Goal: Task Accomplishment & Management: Use online tool/utility

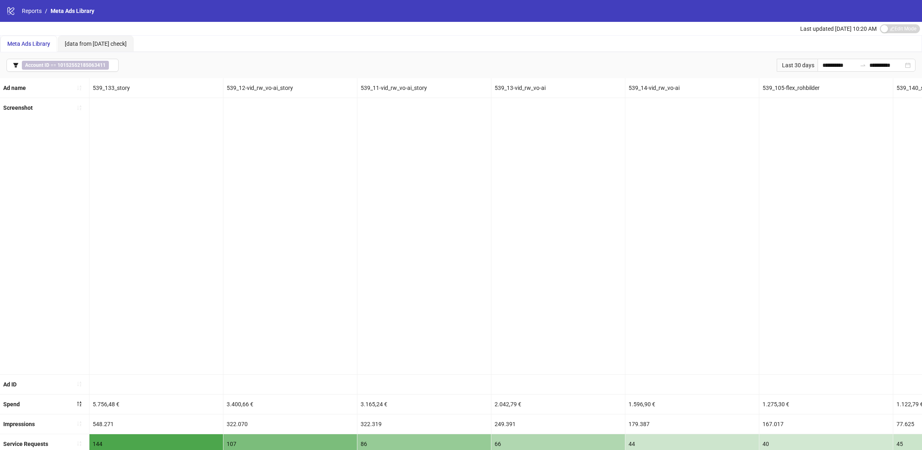
scroll to position [0, 1724]
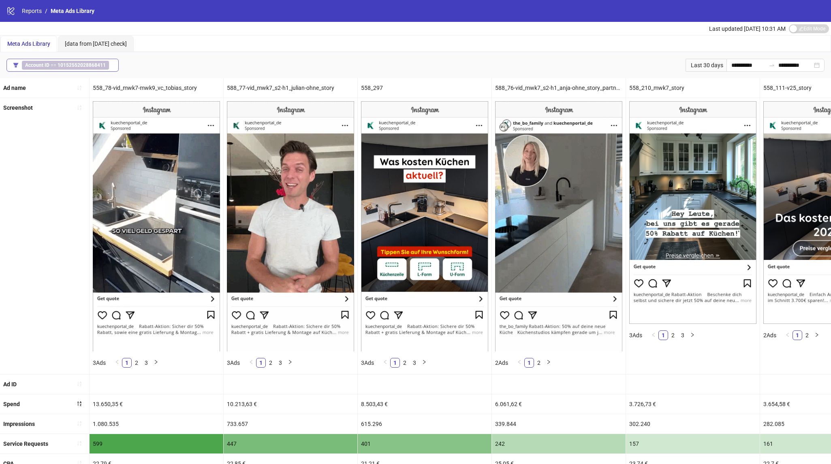
click at [68, 65] on b "10152552028868411" at bounding box center [82, 65] width 48 height 6
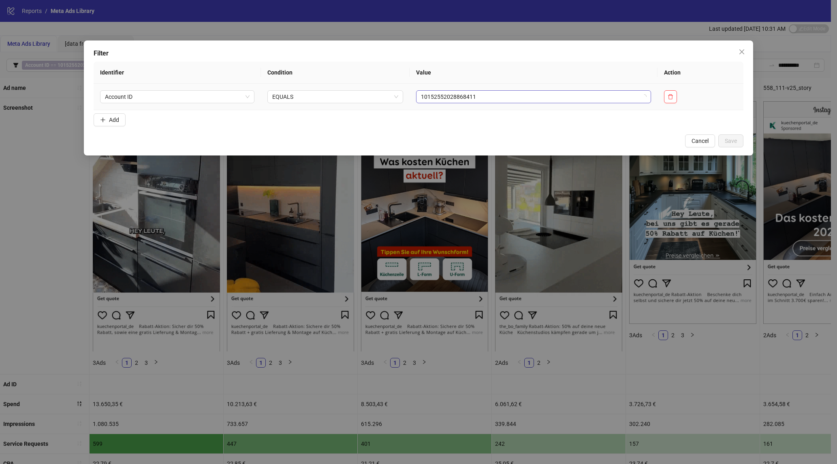
click at [597, 98] on span "10152552028868411" at bounding box center [533, 97] width 225 height 12
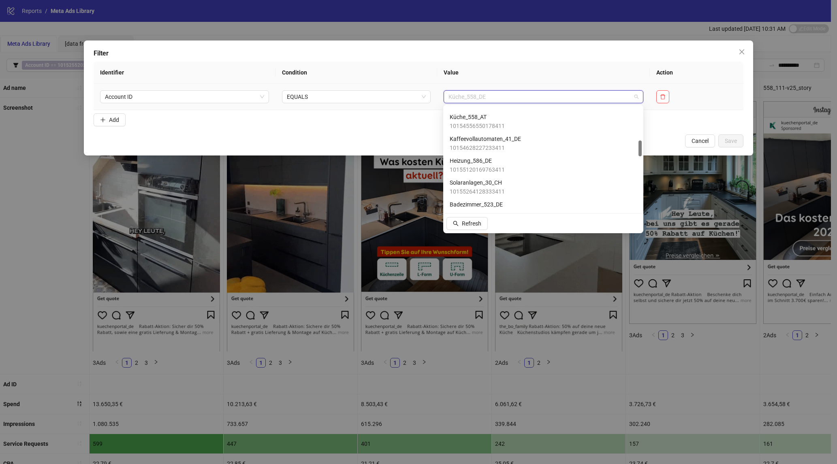
scroll to position [233, 0]
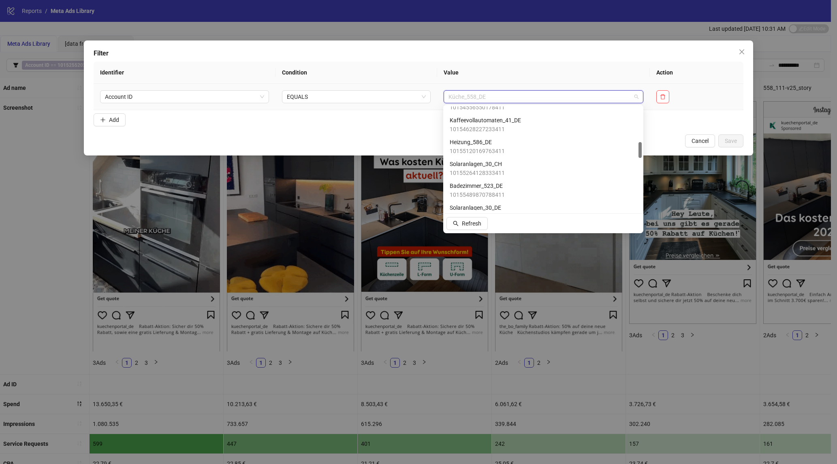
drag, startPoint x: 641, startPoint y: 204, endPoint x: 640, endPoint y: 151, distance: 52.2
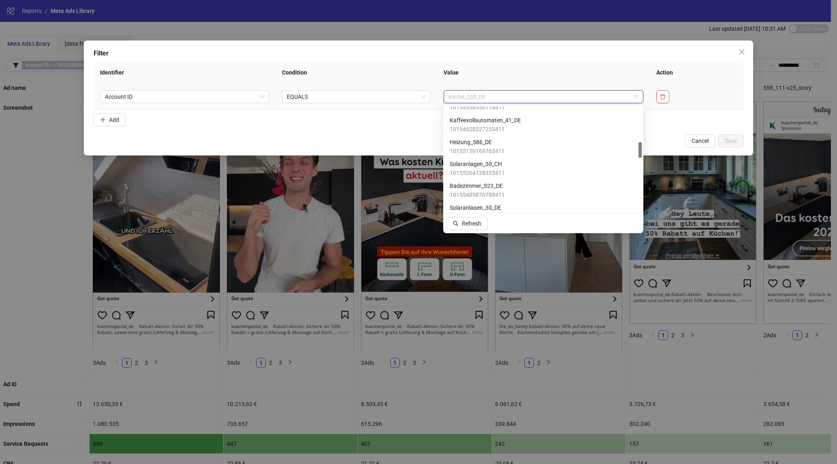
click at [640, 151] on div at bounding box center [639, 150] width 3 height 16
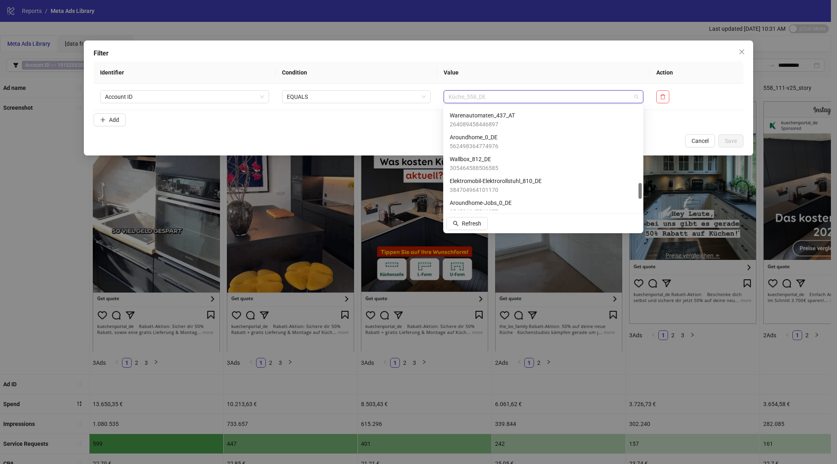
scroll to position [503, 0]
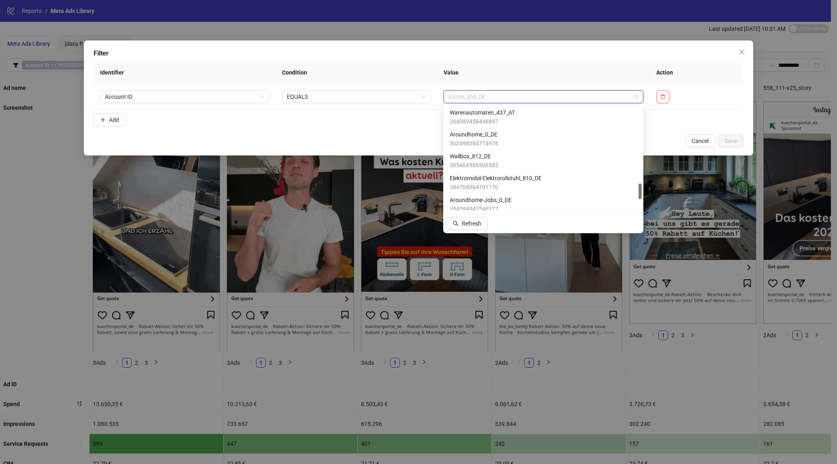
drag, startPoint x: 639, startPoint y: 151, endPoint x: 648, endPoint y: 192, distance: 42.2
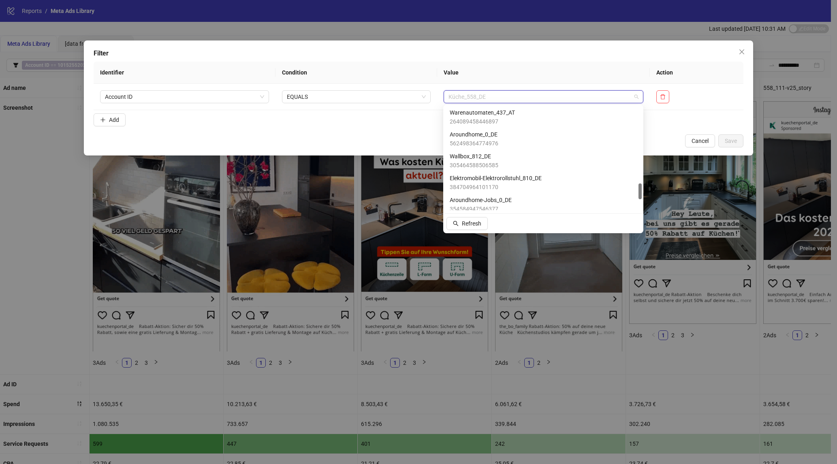
click at [648, 192] on body "**********" at bounding box center [415, 232] width 831 height 464
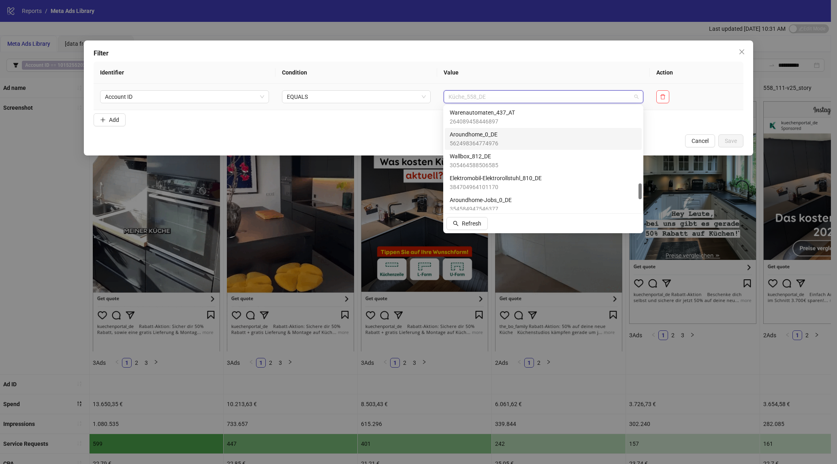
click at [492, 135] on span "Aroundhome_0_DE" at bounding box center [474, 134] width 49 height 9
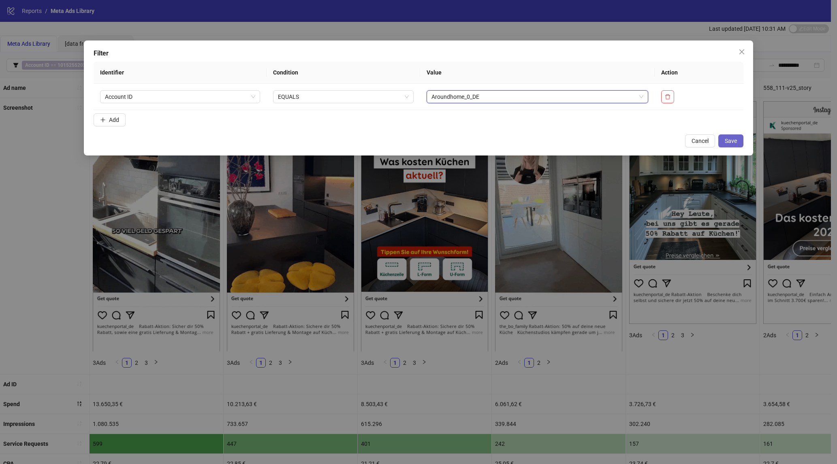
click at [655, 143] on span "Save" at bounding box center [730, 141] width 12 height 6
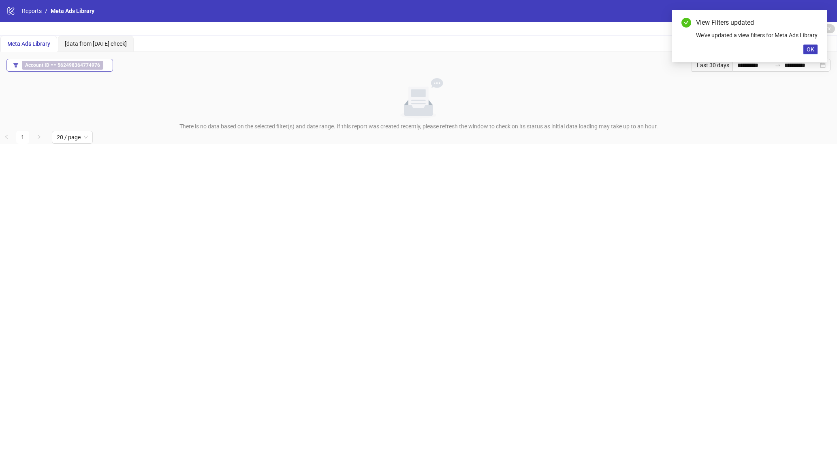
click at [75, 64] on b "562498364774976" at bounding box center [79, 65] width 43 height 6
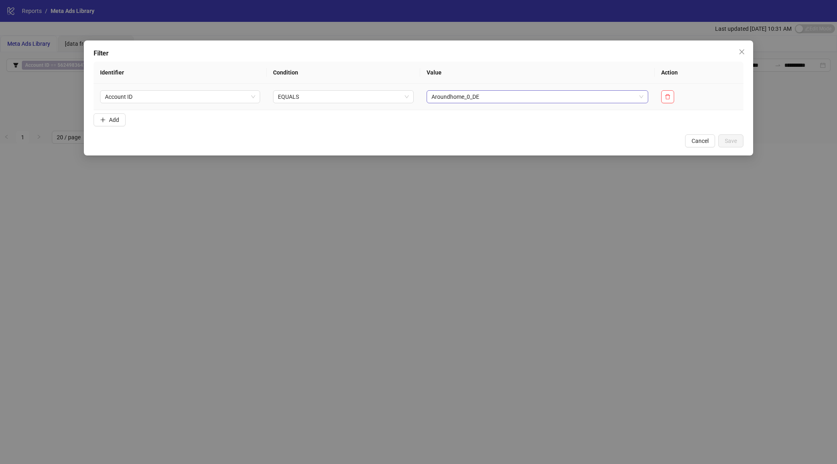
click at [557, 98] on span "Aroundhome_0_DE" at bounding box center [536, 97] width 211 height 12
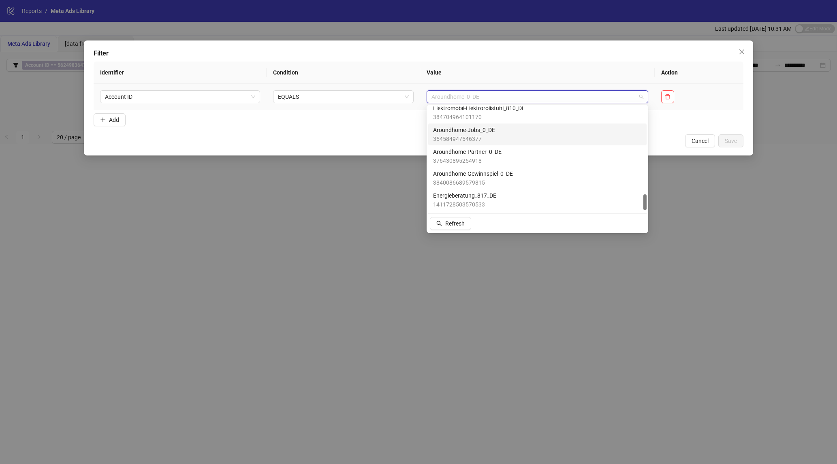
scroll to position [574, 0]
click at [530, 177] on div "Aroundhome-Gewinnspiel_0_DE 3840086689579815" at bounding box center [537, 177] width 209 height 18
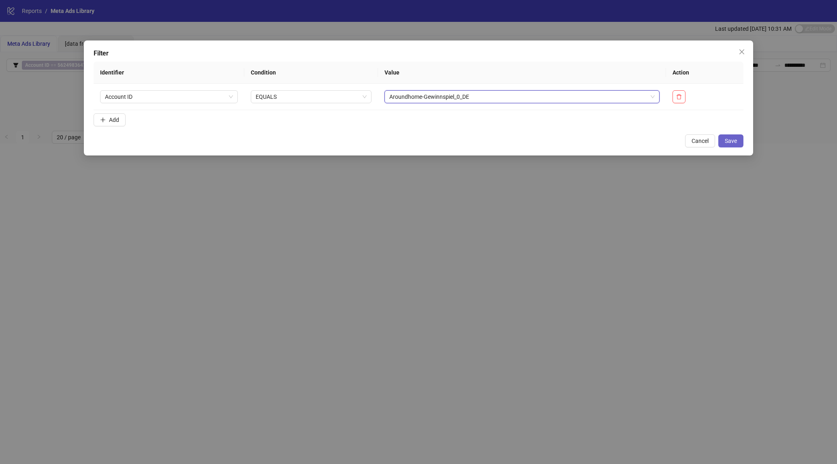
click at [655, 139] on span "Save" at bounding box center [730, 141] width 12 height 6
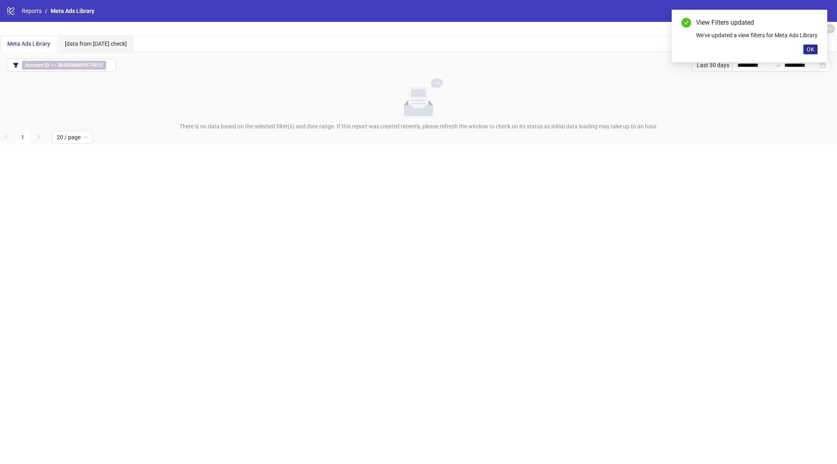
click at [655, 53] on span "OK" at bounding box center [810, 49] width 8 height 6
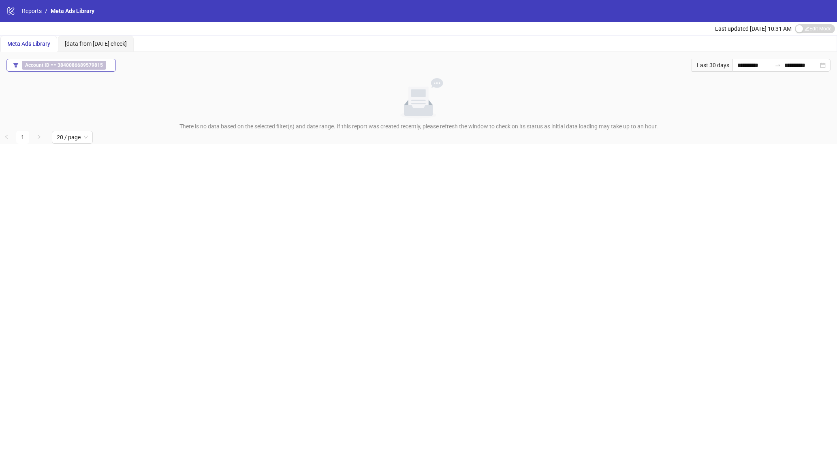
click at [53, 67] on span "Account ID == 3840086689579815" at bounding box center [64, 65] width 84 height 9
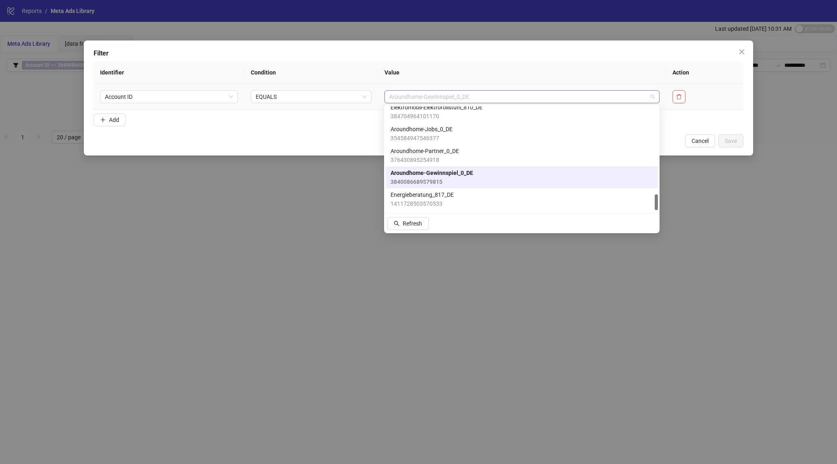
click at [509, 95] on span "Aroundhome-Gewinnspiel_0_DE" at bounding box center [521, 97] width 265 height 12
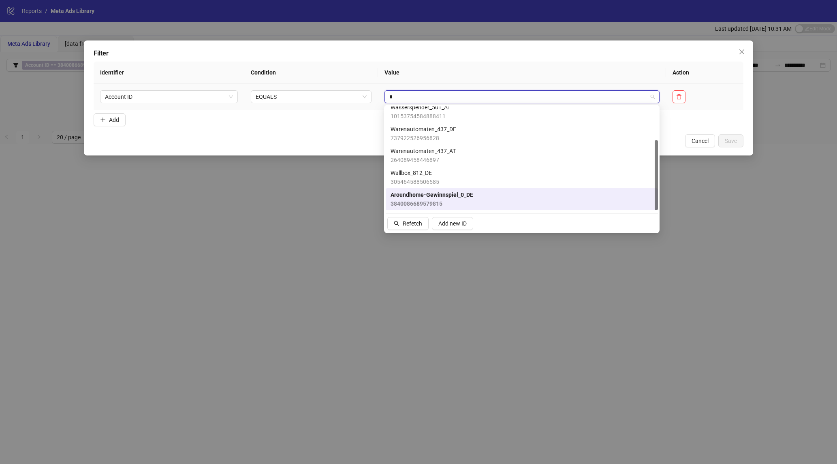
scroll to position [49, 0]
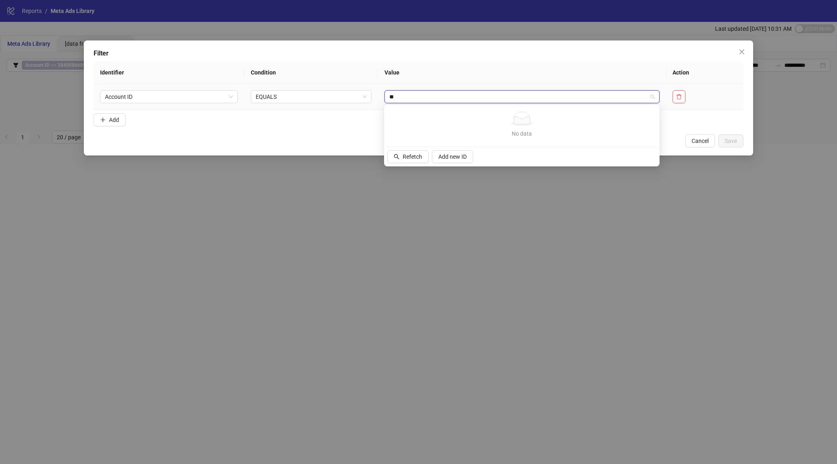
type input "*"
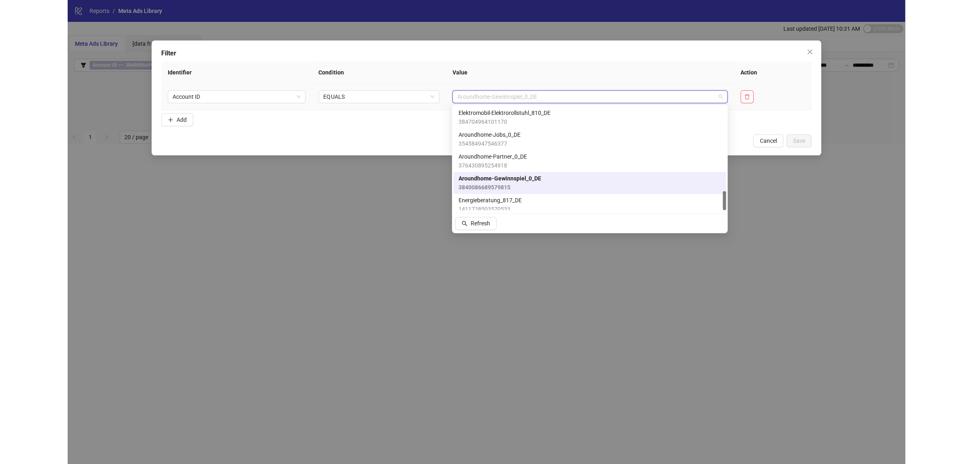
scroll to position [450, 0]
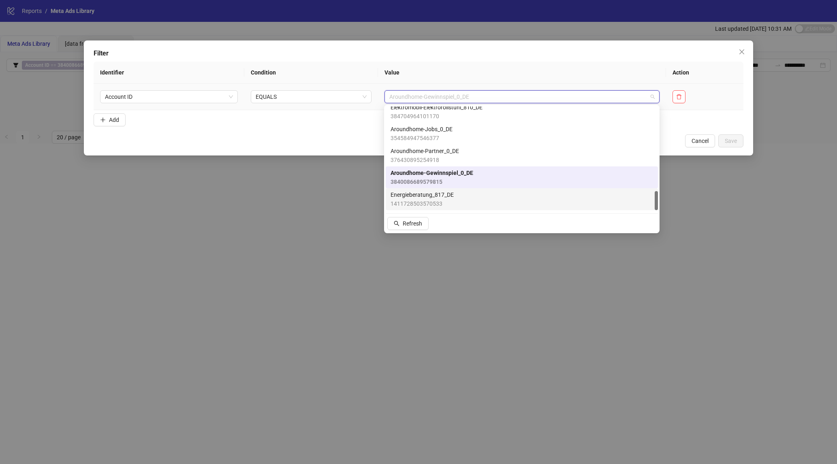
click at [454, 199] on div "Energieberatung_817_DE 1411728503570533" at bounding box center [521, 199] width 262 height 18
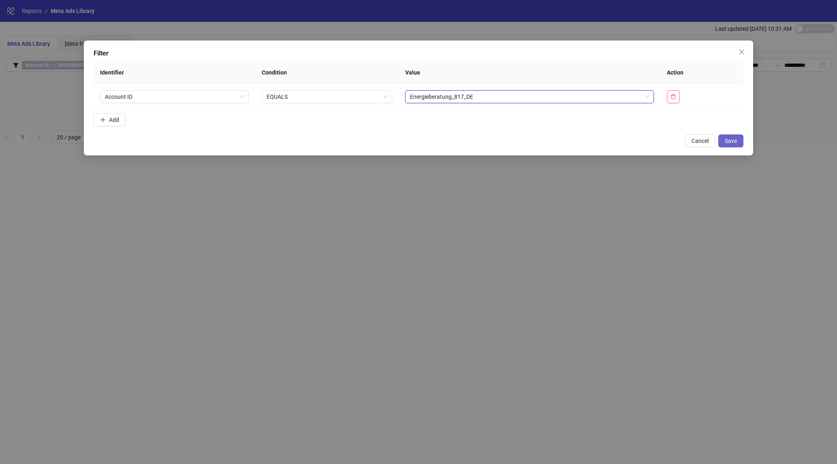
click at [655, 144] on span "Save" at bounding box center [730, 141] width 12 height 6
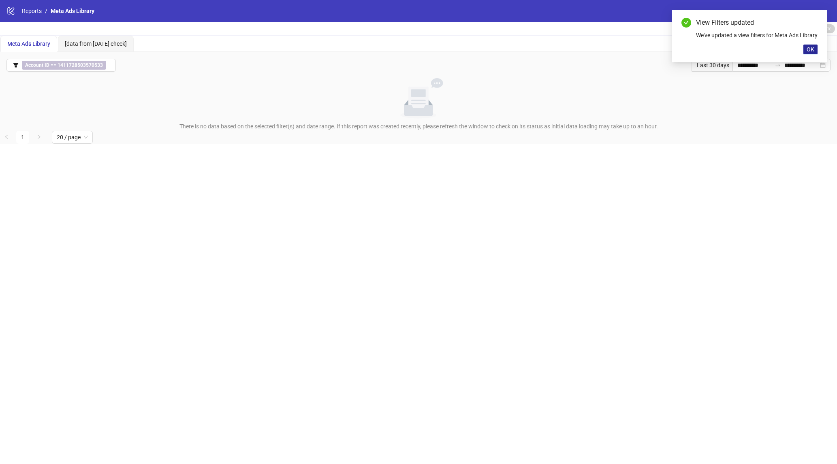
click at [655, 53] on span "OK" at bounding box center [810, 49] width 8 height 6
